Goal: Task Accomplishment & Management: Manage account settings

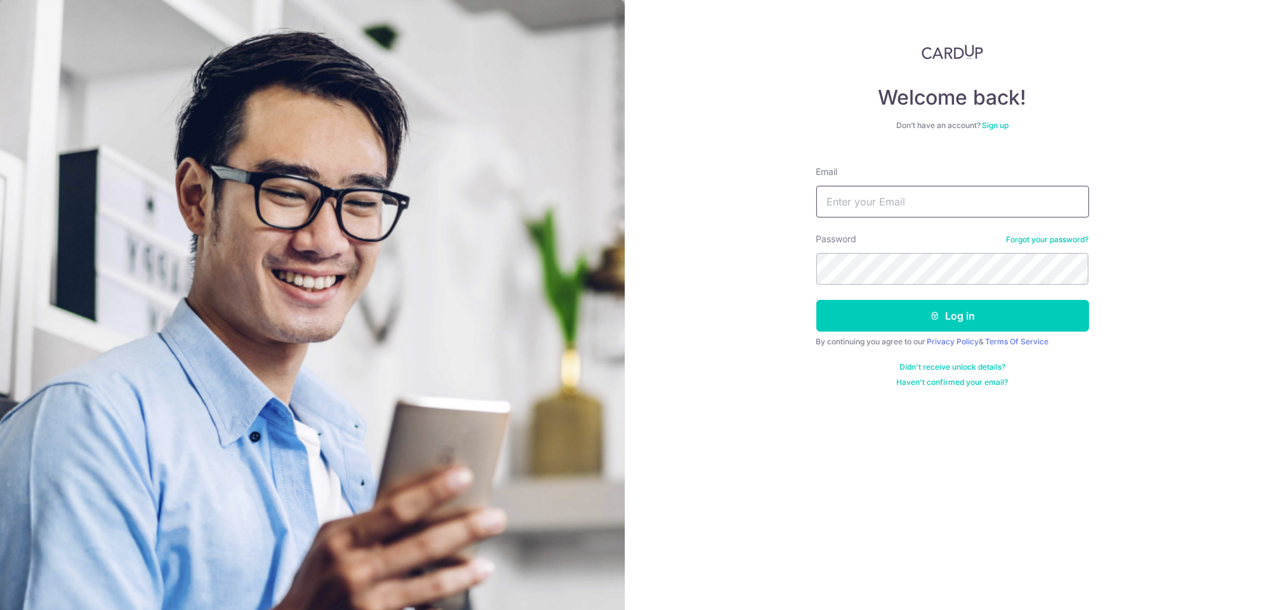
paste input "[EMAIL_ADDRESS][DOMAIN_NAME]"
type input "[EMAIL_ADDRESS][DOMAIN_NAME]"
click at [871, 248] on div "Password Forgot your password?" at bounding box center [952, 259] width 273 height 52
click at [887, 303] on button "Log in" at bounding box center [952, 316] width 273 height 32
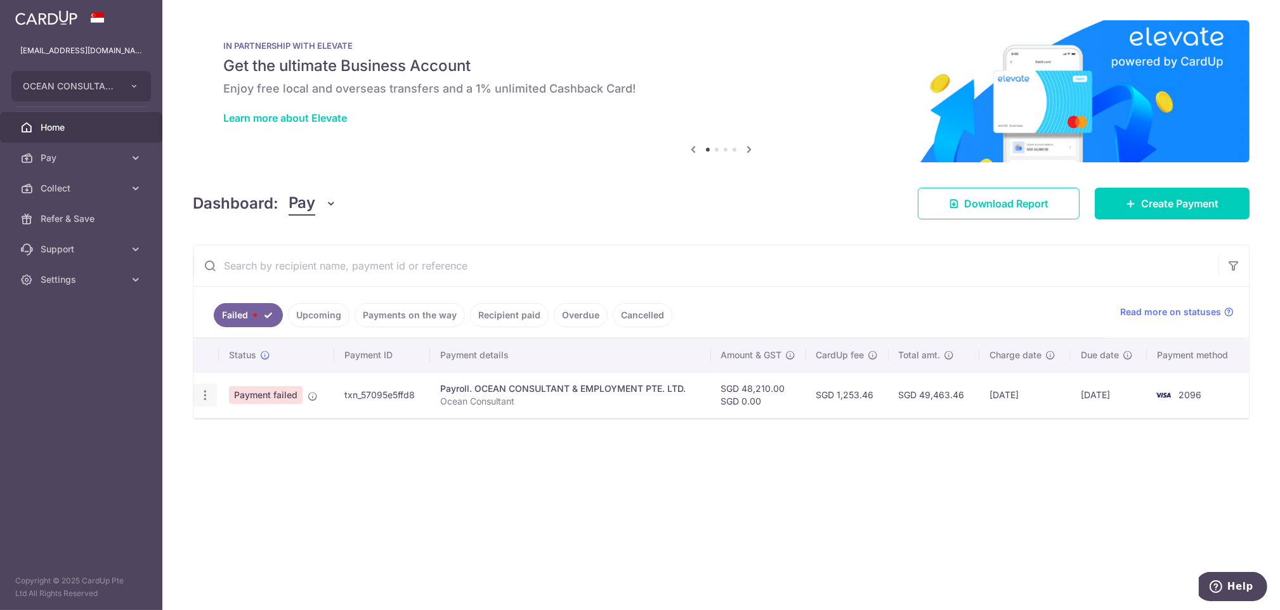
click at [206, 395] on icon "button" at bounding box center [205, 395] width 13 height 13
click at [253, 426] on span "Update payment" at bounding box center [273, 429] width 86 height 15
radio input "true"
type input "48,210.00"
type input "Ocean Consultant"
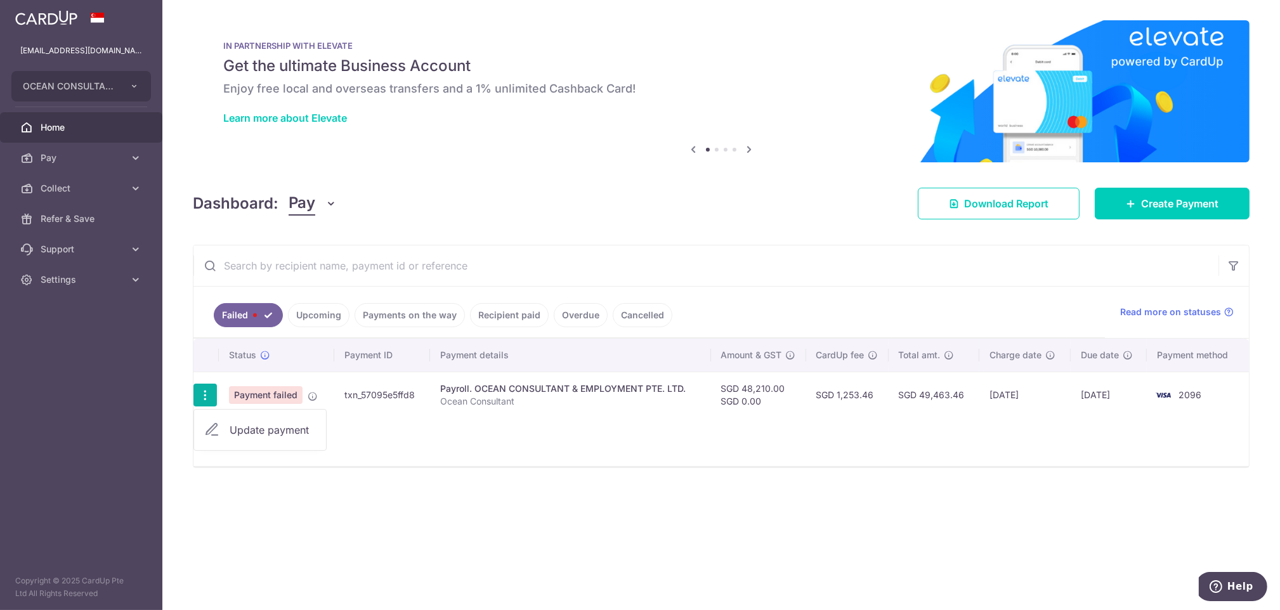
type input "Payroll [DATE]"
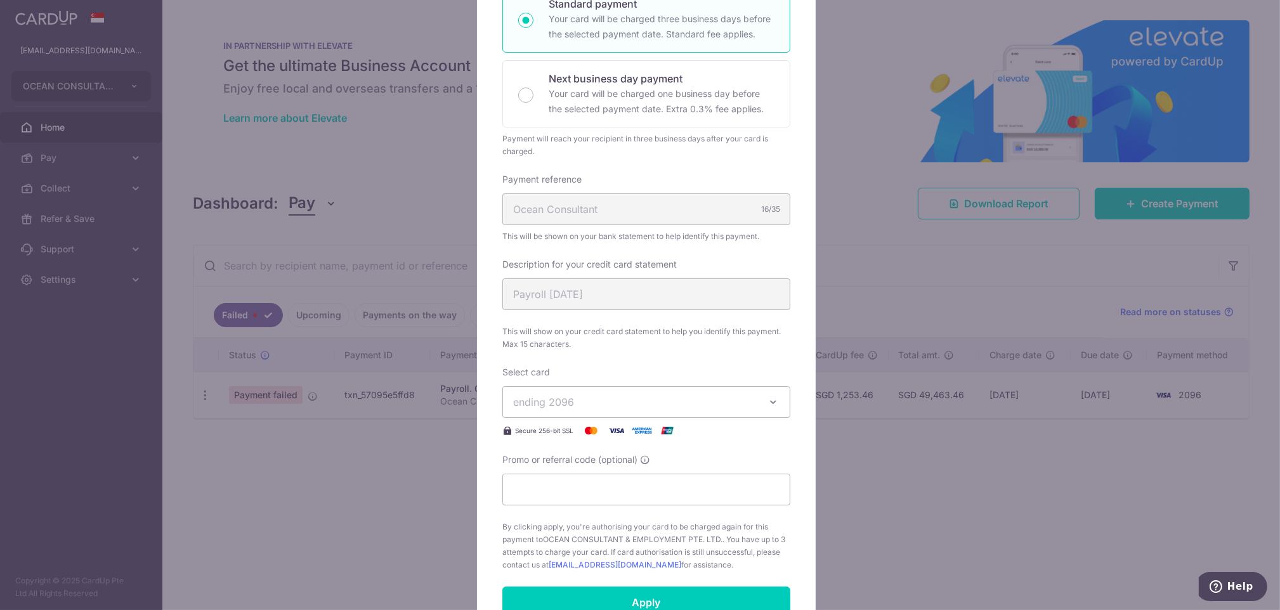
scroll to position [254, 0]
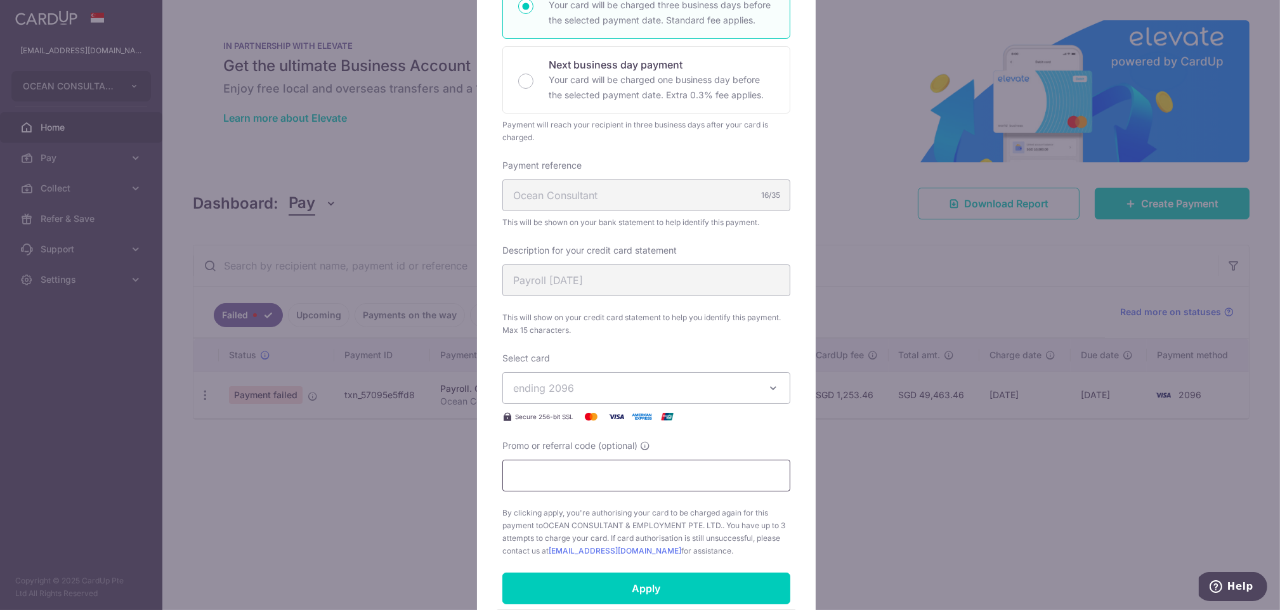
click at [565, 479] on input "Promo or referral code (optional)" at bounding box center [646, 476] width 288 height 32
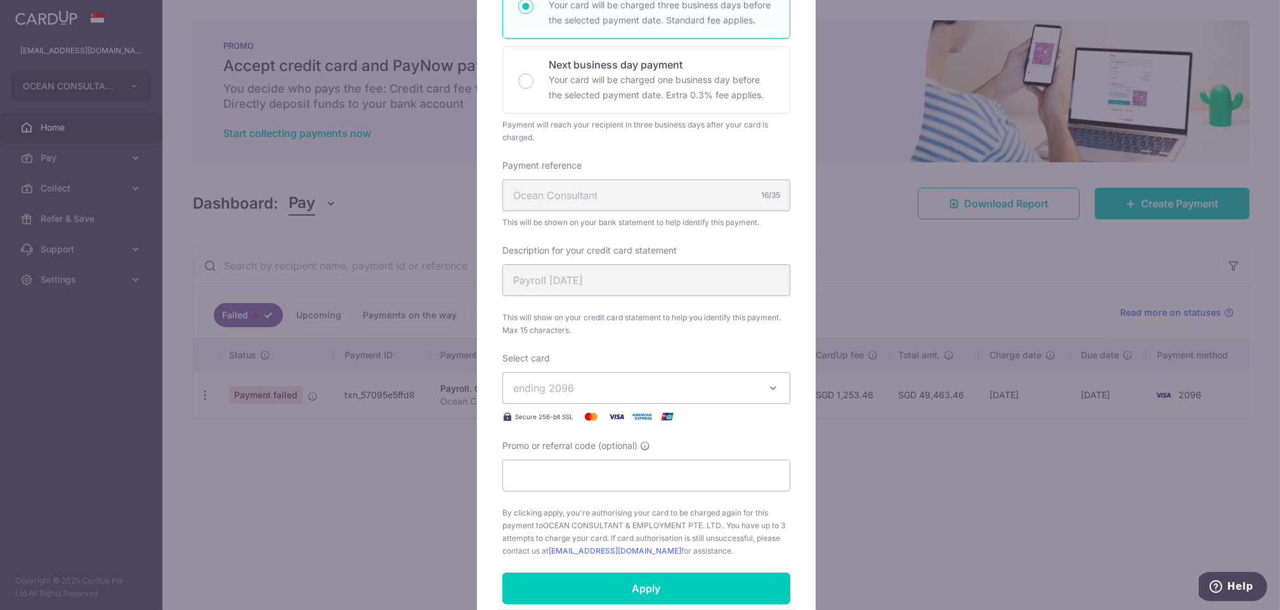
drag, startPoint x: 605, startPoint y: 477, endPoint x: 944, endPoint y: 515, distance: 341.5
click at [944, 515] on div "Edit payment By clicking apply, you will make changes to all payments to OCEAN …" at bounding box center [640, 305] width 1280 height 610
